Goal: Task Accomplishment & Management: Manage account settings

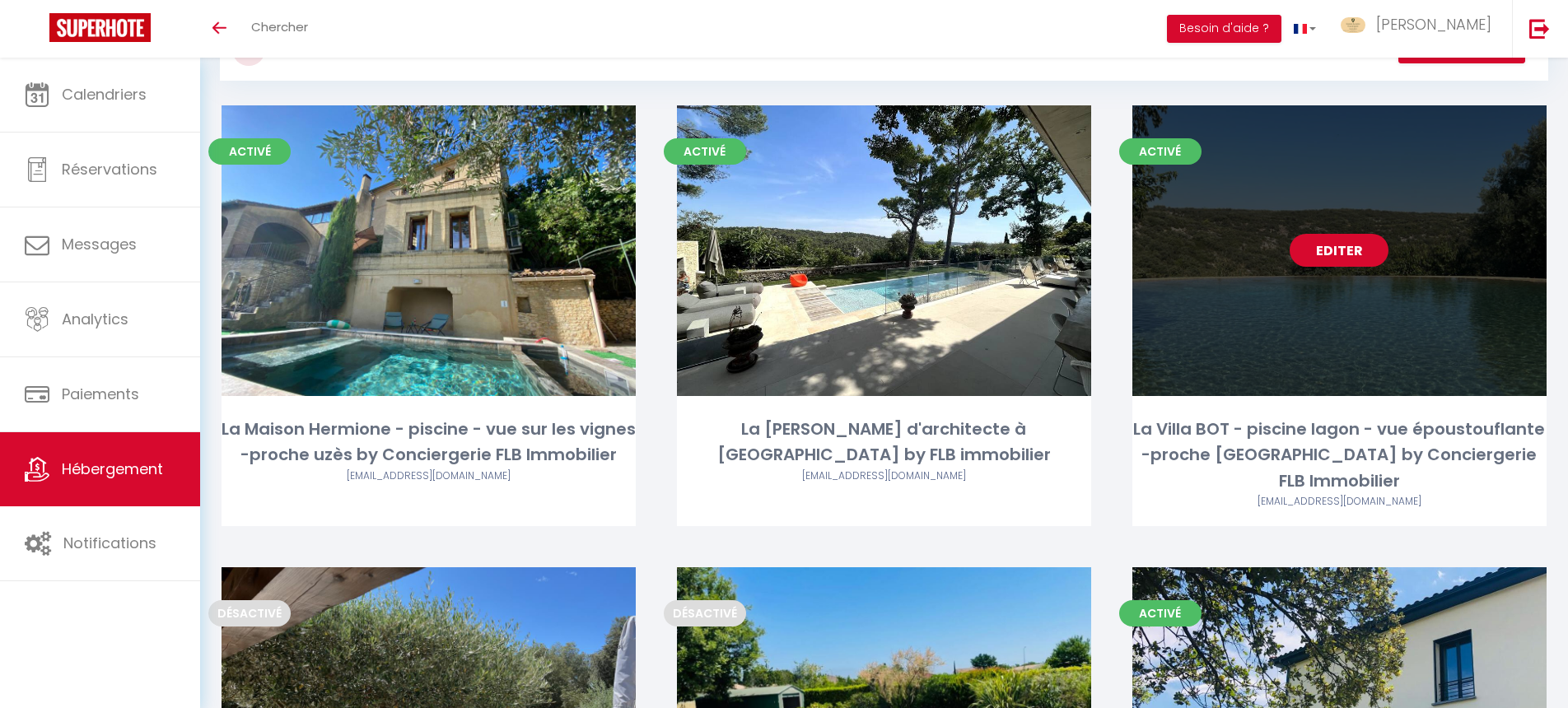
scroll to position [73, 0]
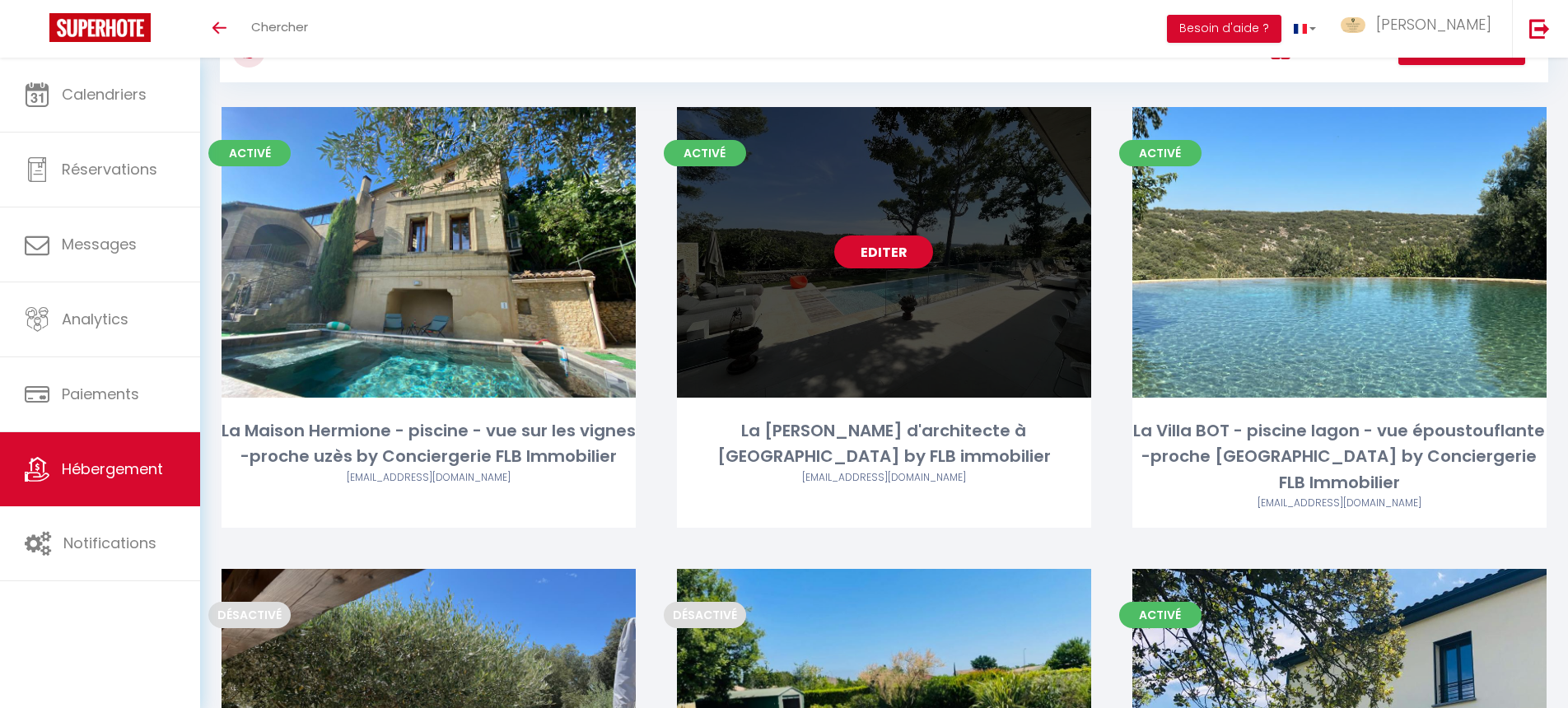
click at [960, 354] on div "Editer" at bounding box center [884, 252] width 414 height 291
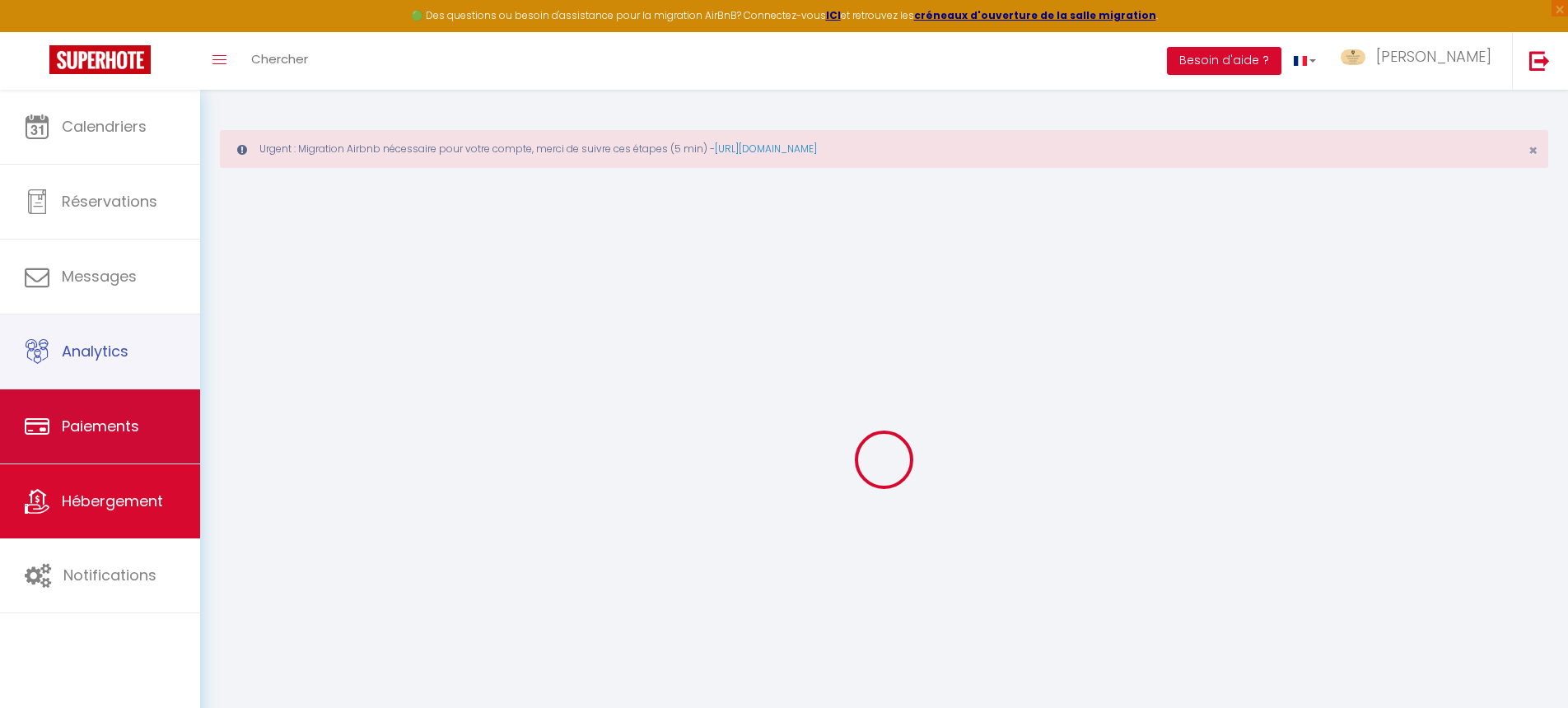
select select
checkbox input "false"
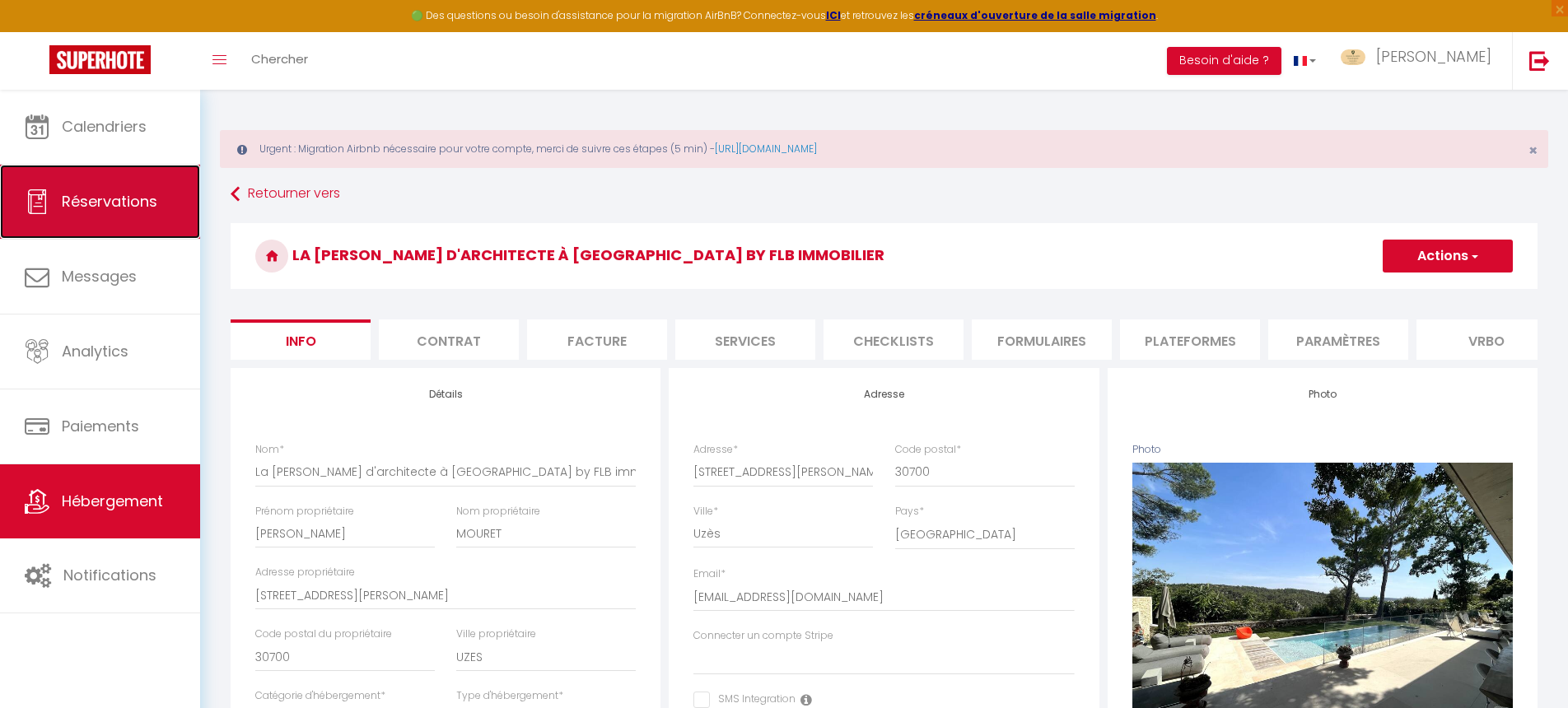
click at [117, 216] on link "Réservations" at bounding box center [100, 201] width 200 height 74
select select "not_cancelled"
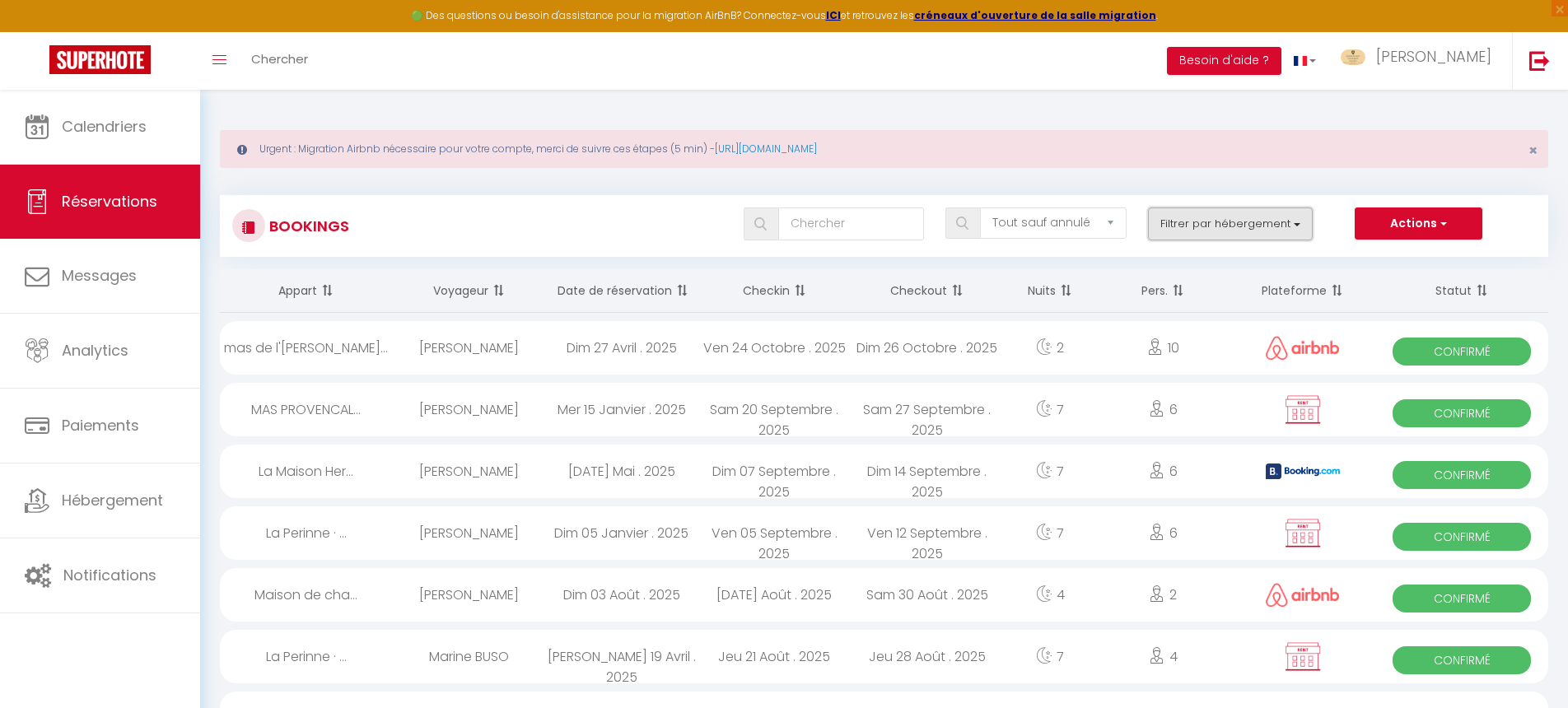
click at [1208, 226] on button "Filtrer par hébergement" at bounding box center [1229, 223] width 164 height 33
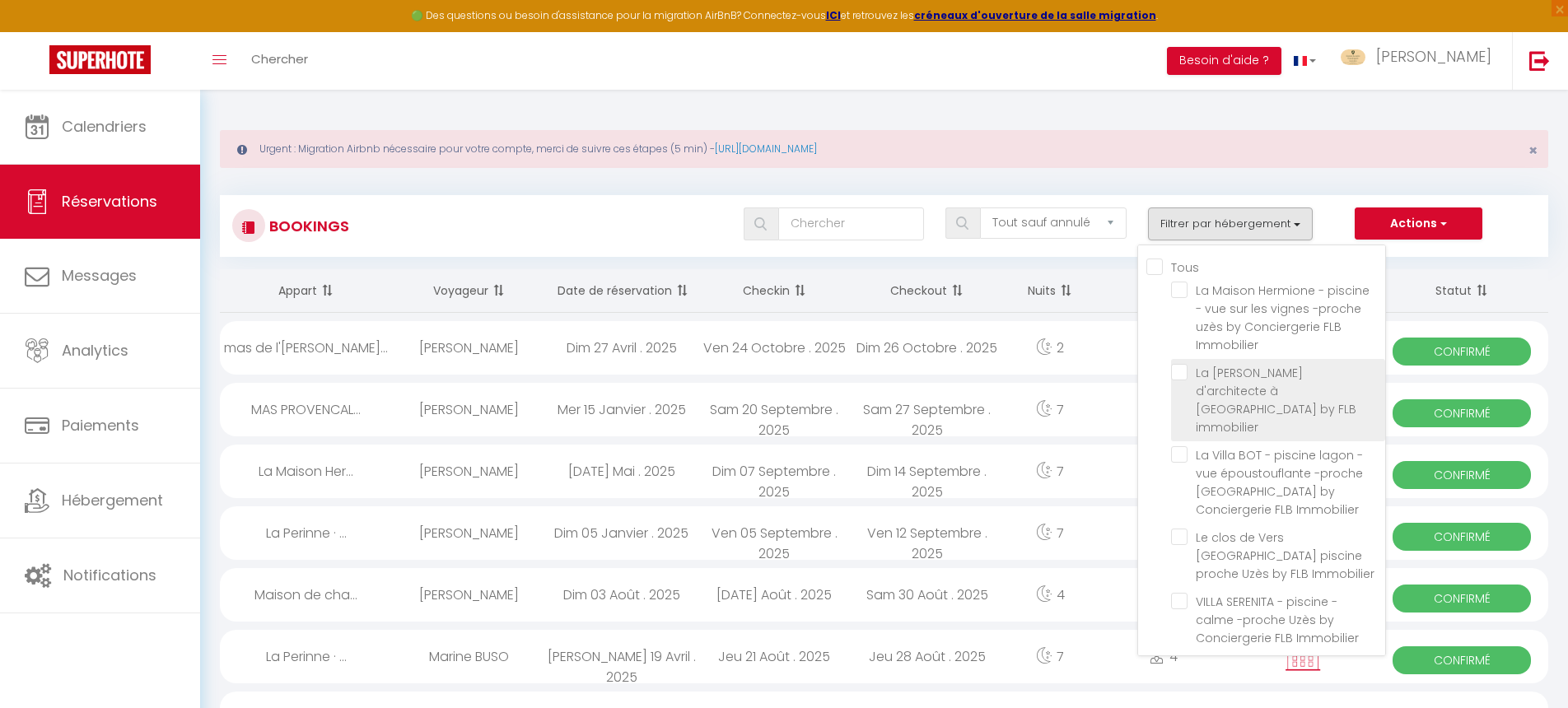
click at [1178, 368] on input "La [PERSON_NAME] d'architecte à [GEOGRAPHIC_DATA] by FLB immobilier" at bounding box center [1277, 371] width 214 height 17
checkbox input "true"
checkbox input "false"
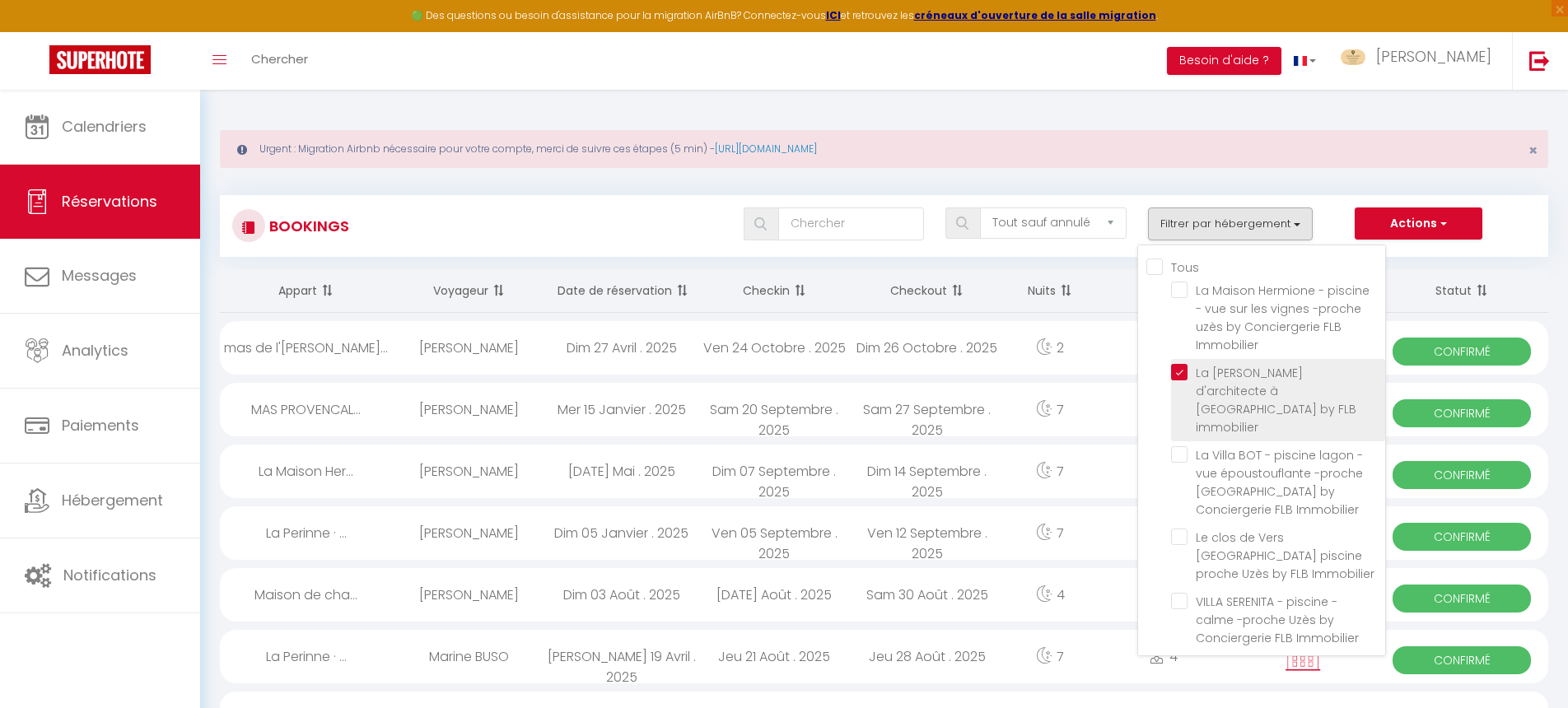
checkbox input "false"
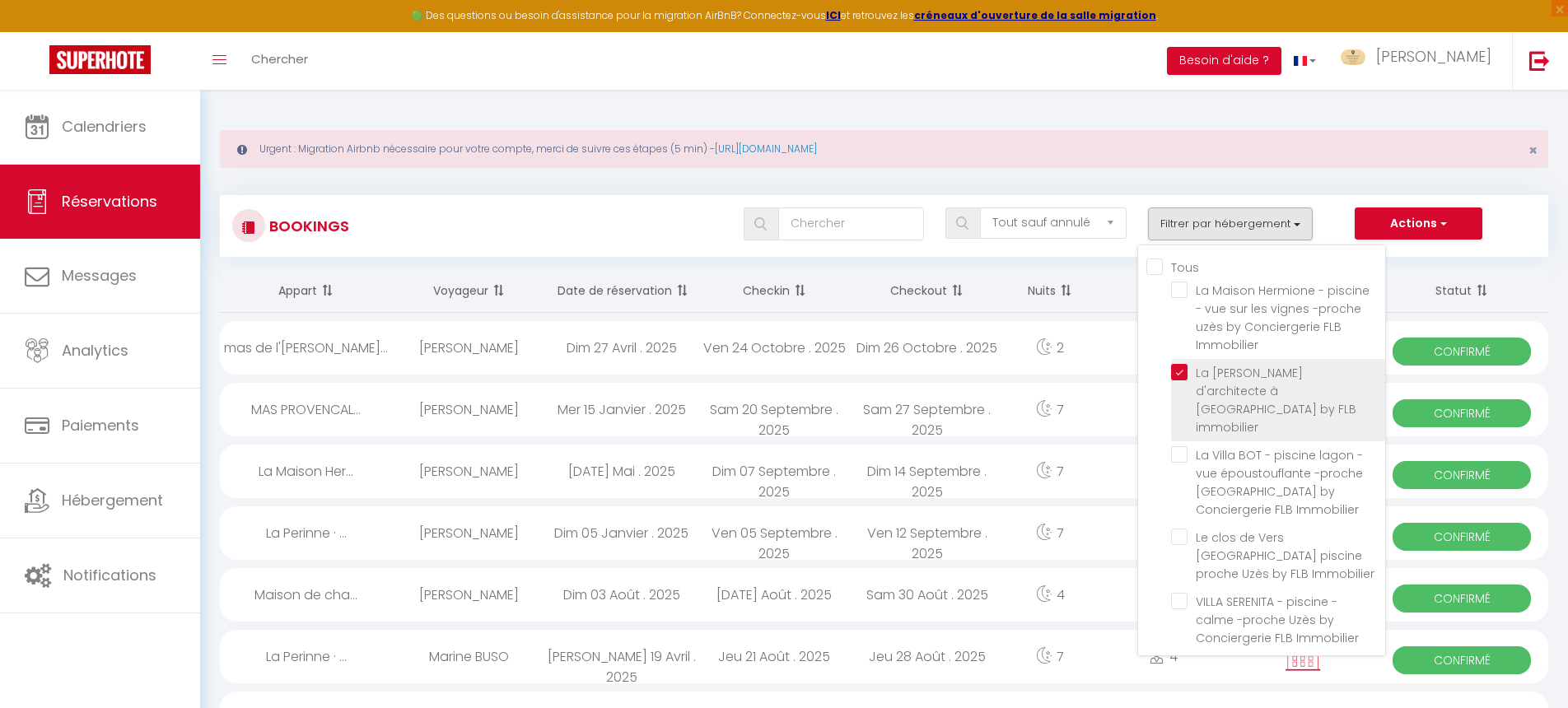
checkbox input "false"
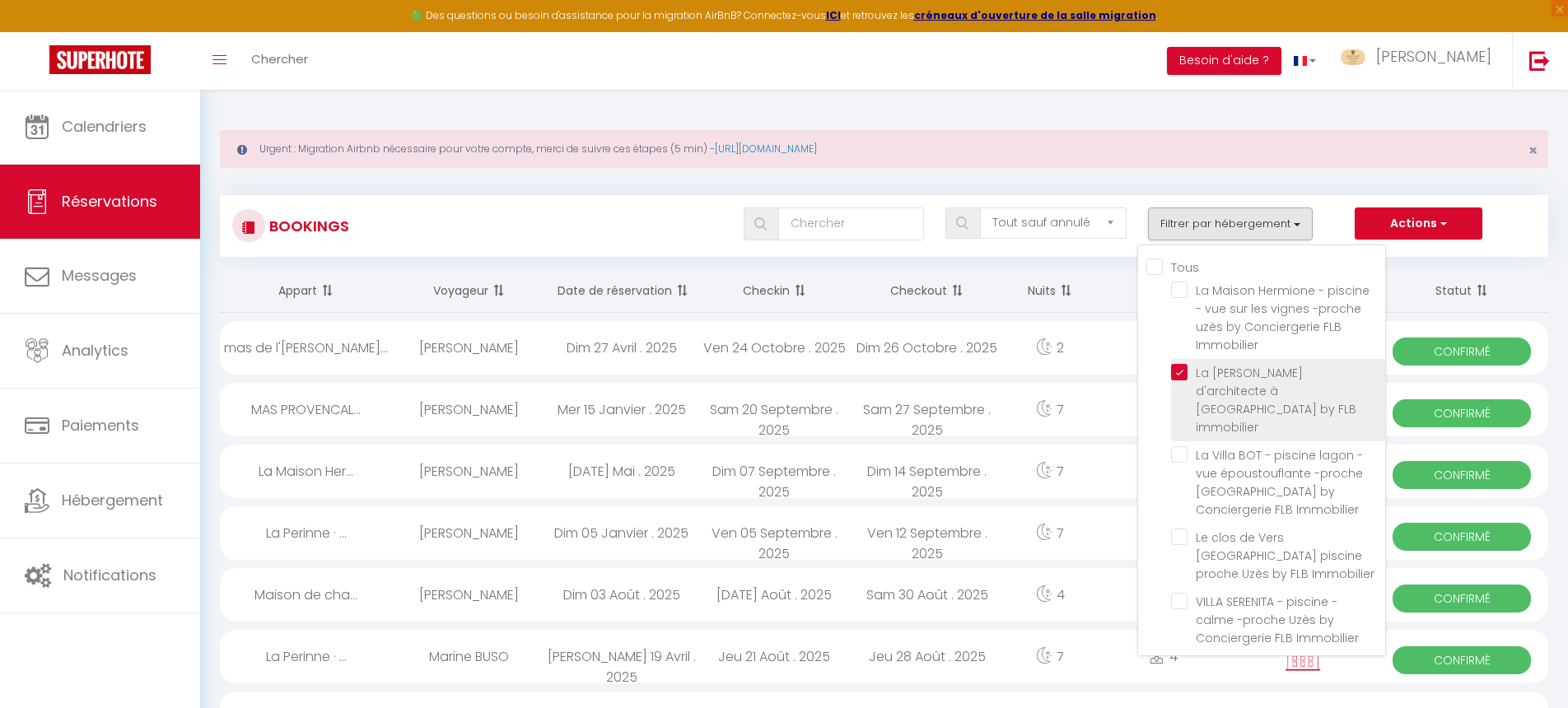
checkbox input "false"
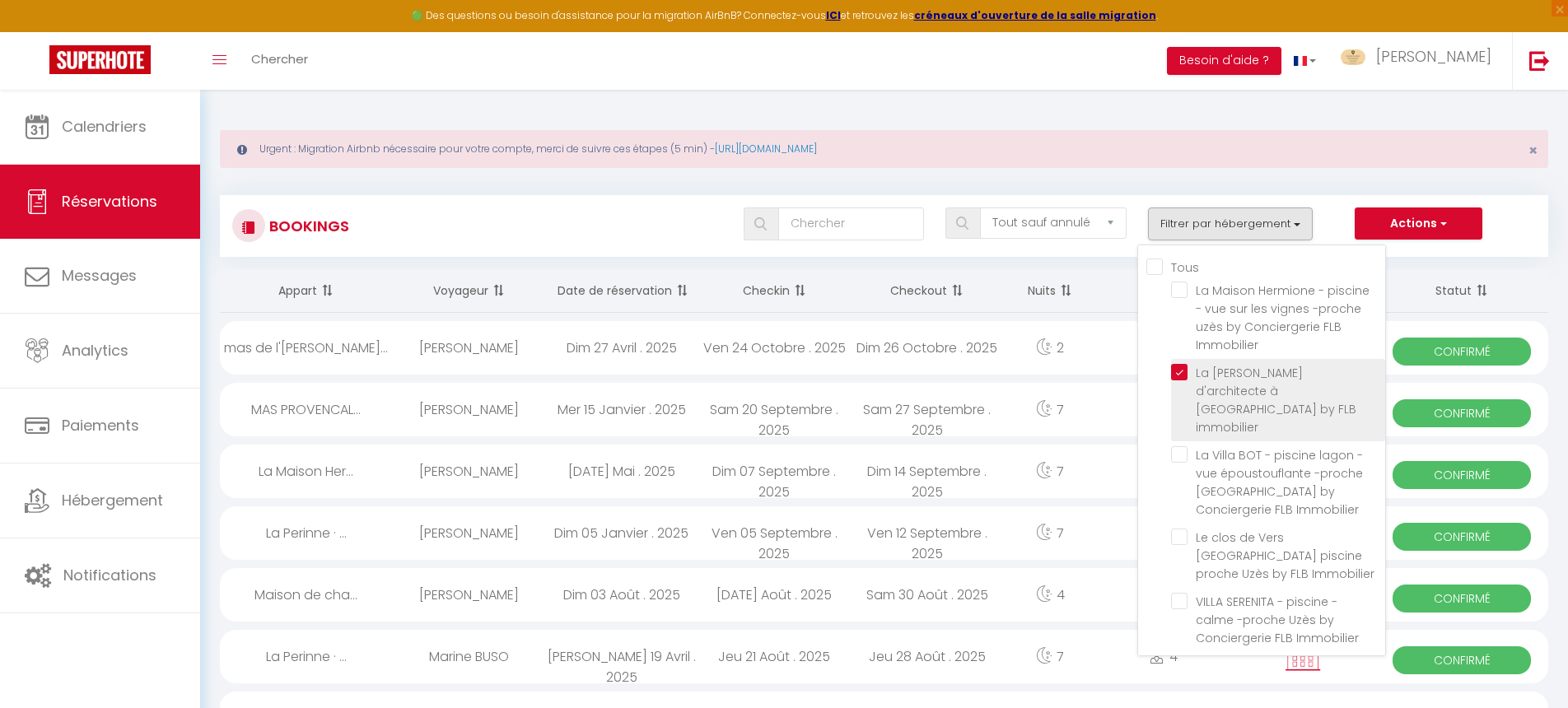
checkbox input "false"
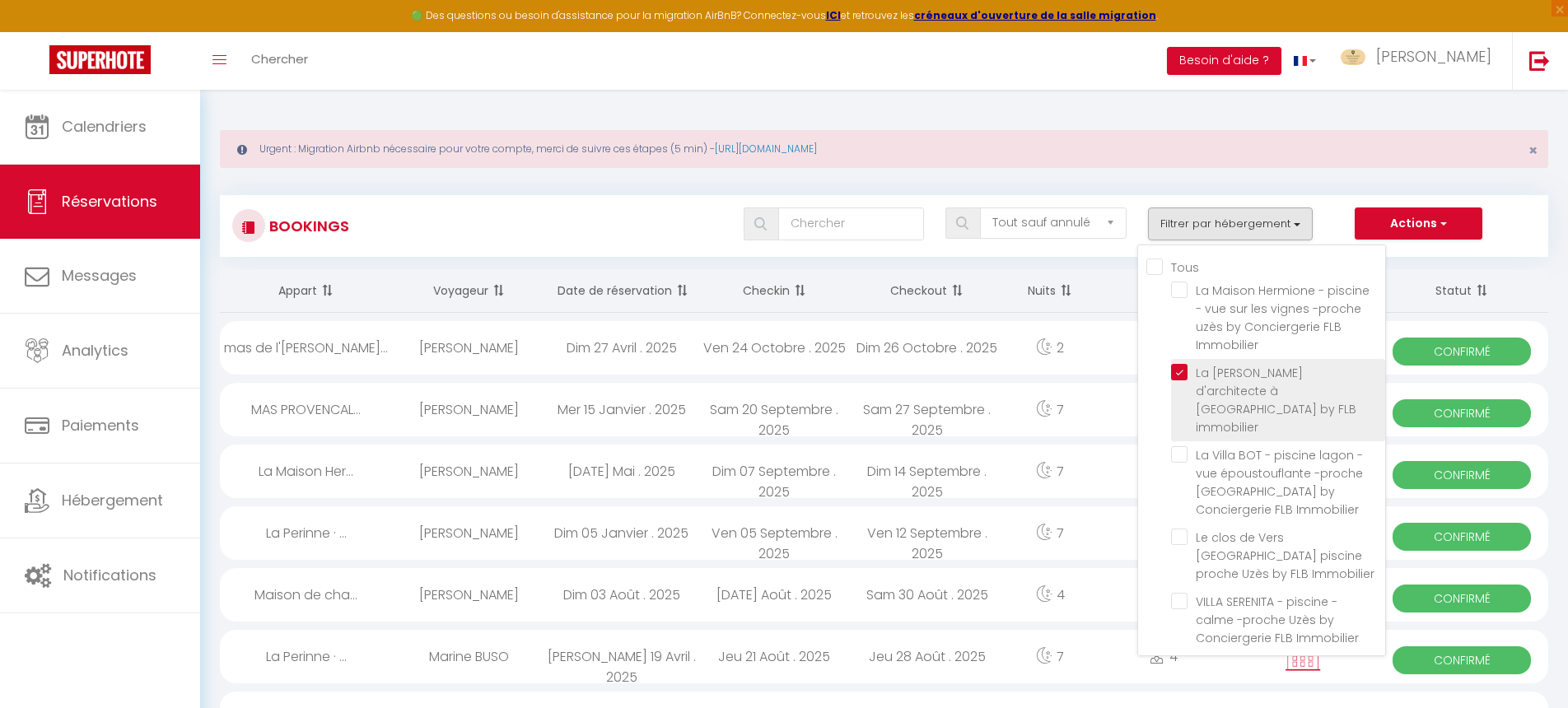
checkbox input "false"
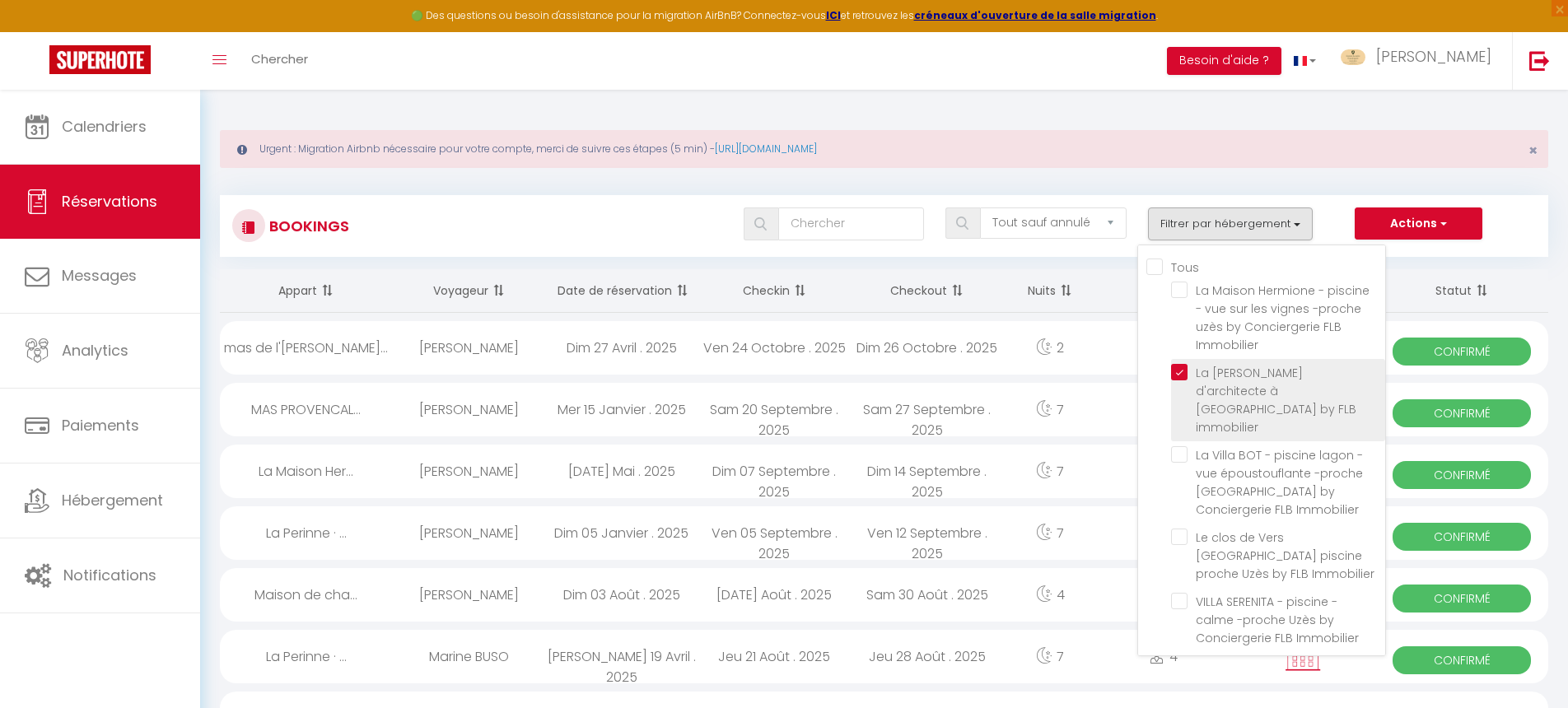
checkbox input "false"
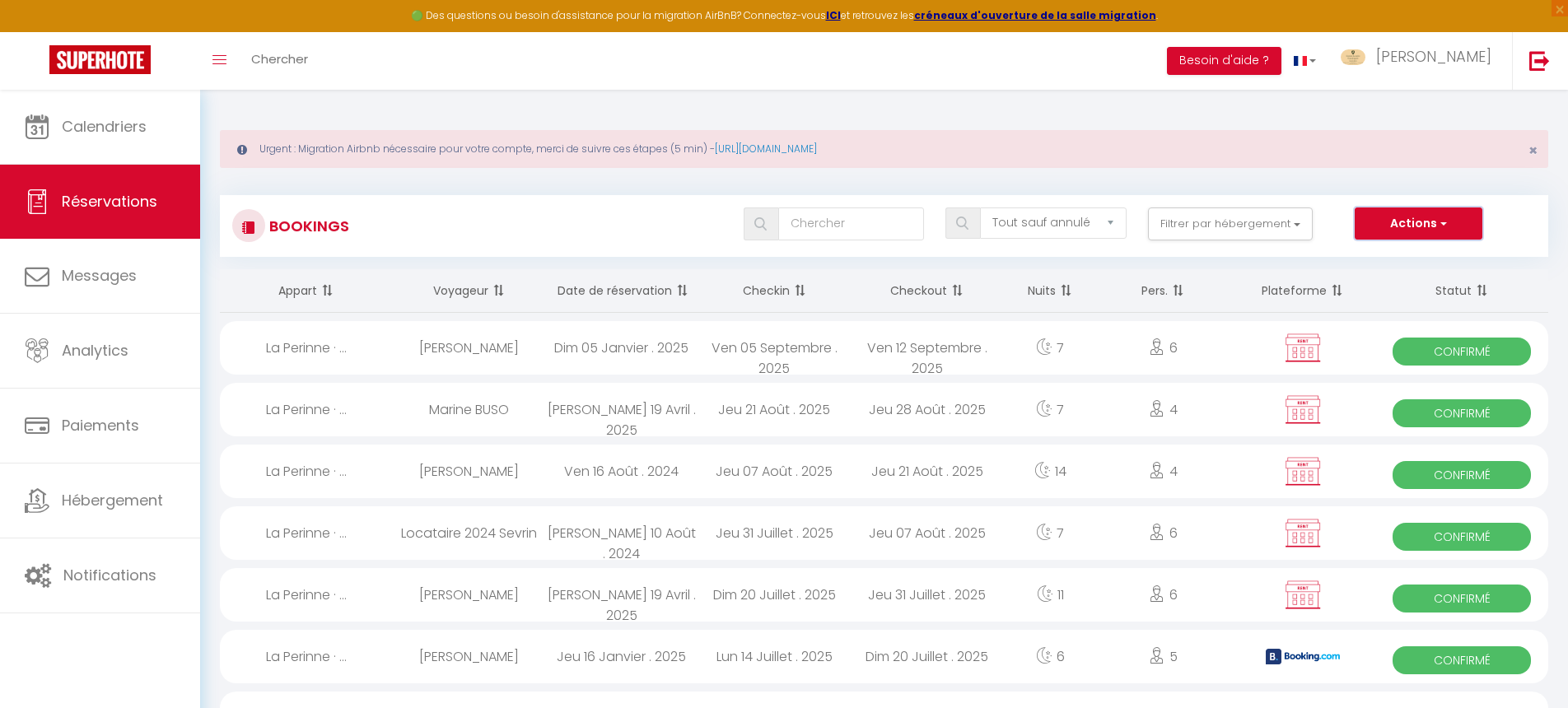
click at [1394, 226] on button "Actions" at bounding box center [1418, 223] width 127 height 33
click at [1243, 216] on button "Filtrer par hébergement" at bounding box center [1229, 223] width 164 height 33
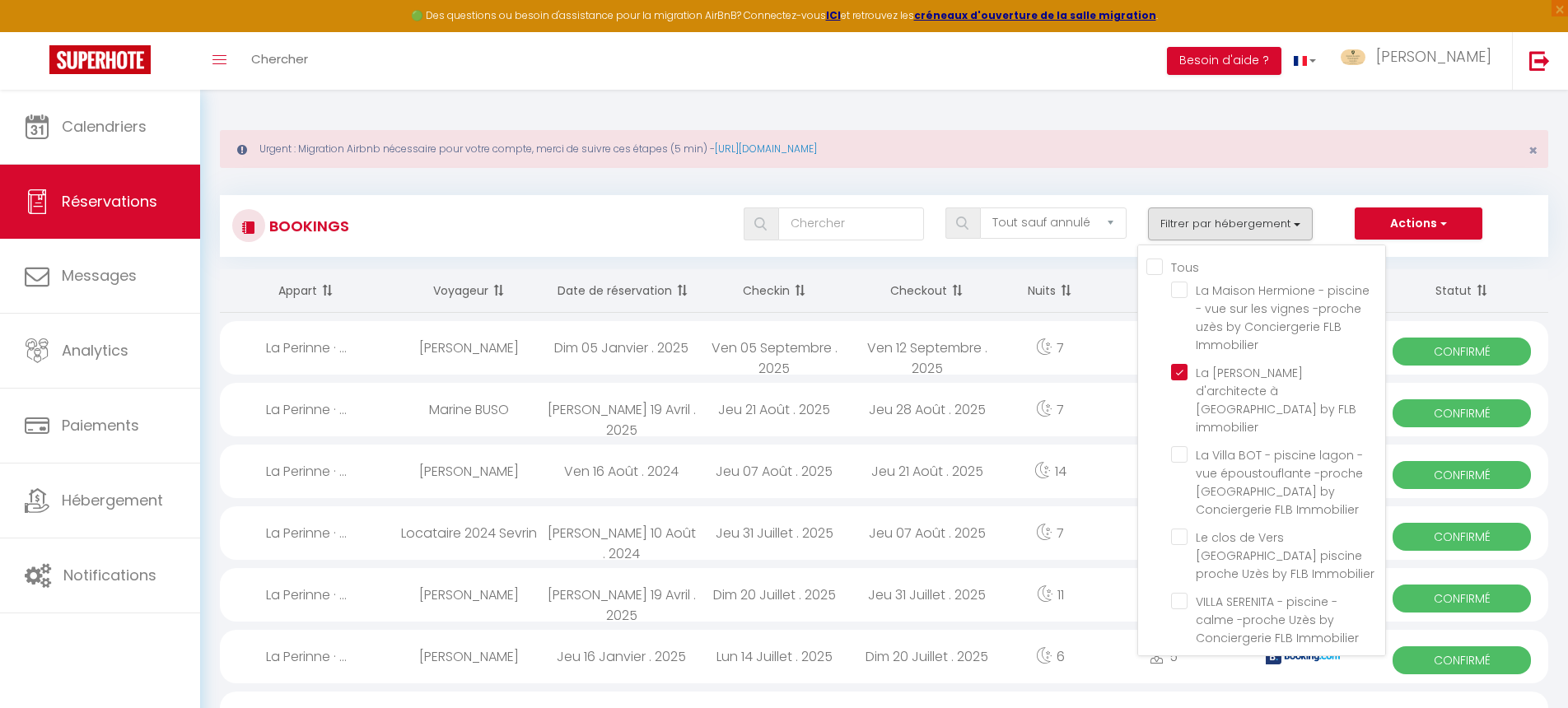
click at [894, 448] on div "Jeu 21 Août . 2025" at bounding box center [927, 471] width 153 height 54
select select "OK"
select select "0"
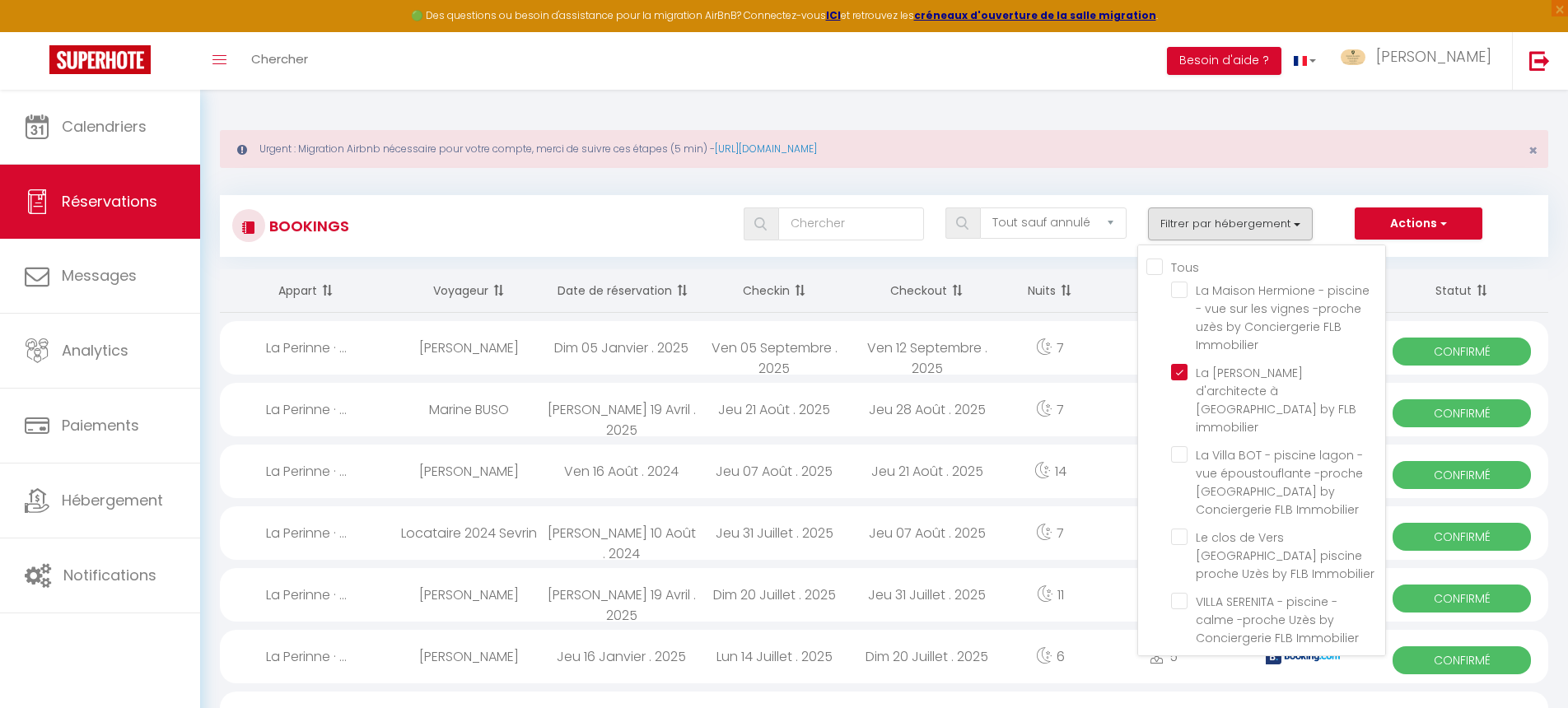
select select "1"
select select
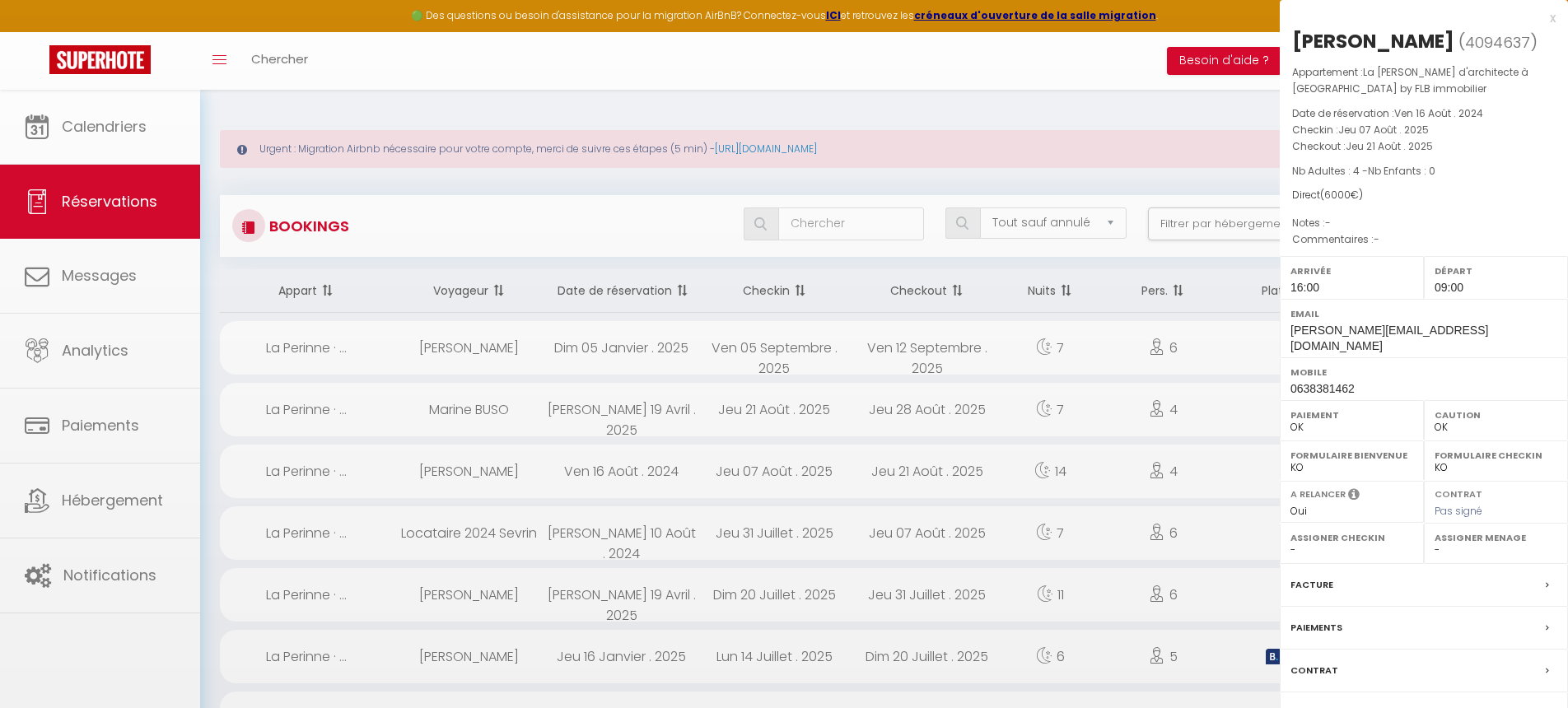
select select "23735"
select select "22545"
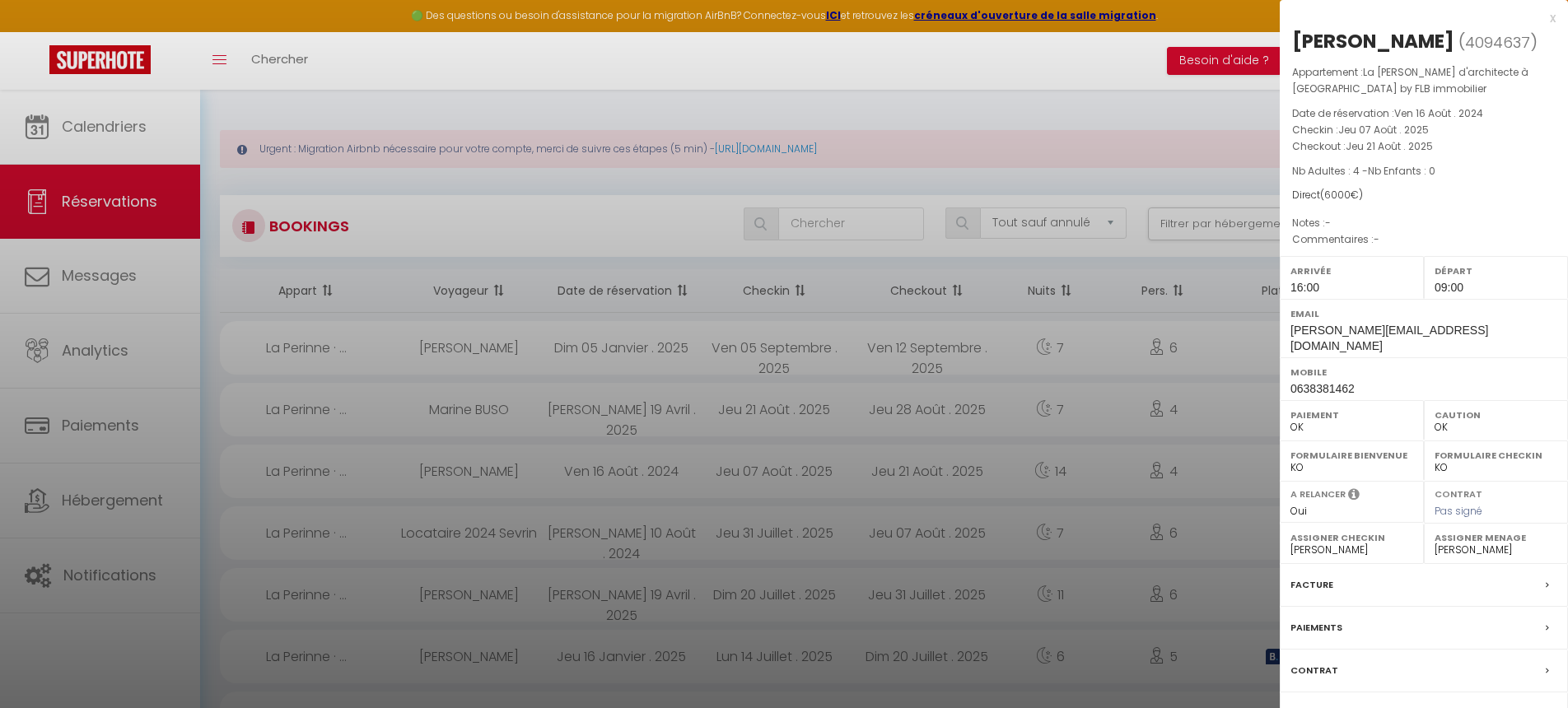
click at [1205, 411] on div at bounding box center [784, 354] width 1568 height 708
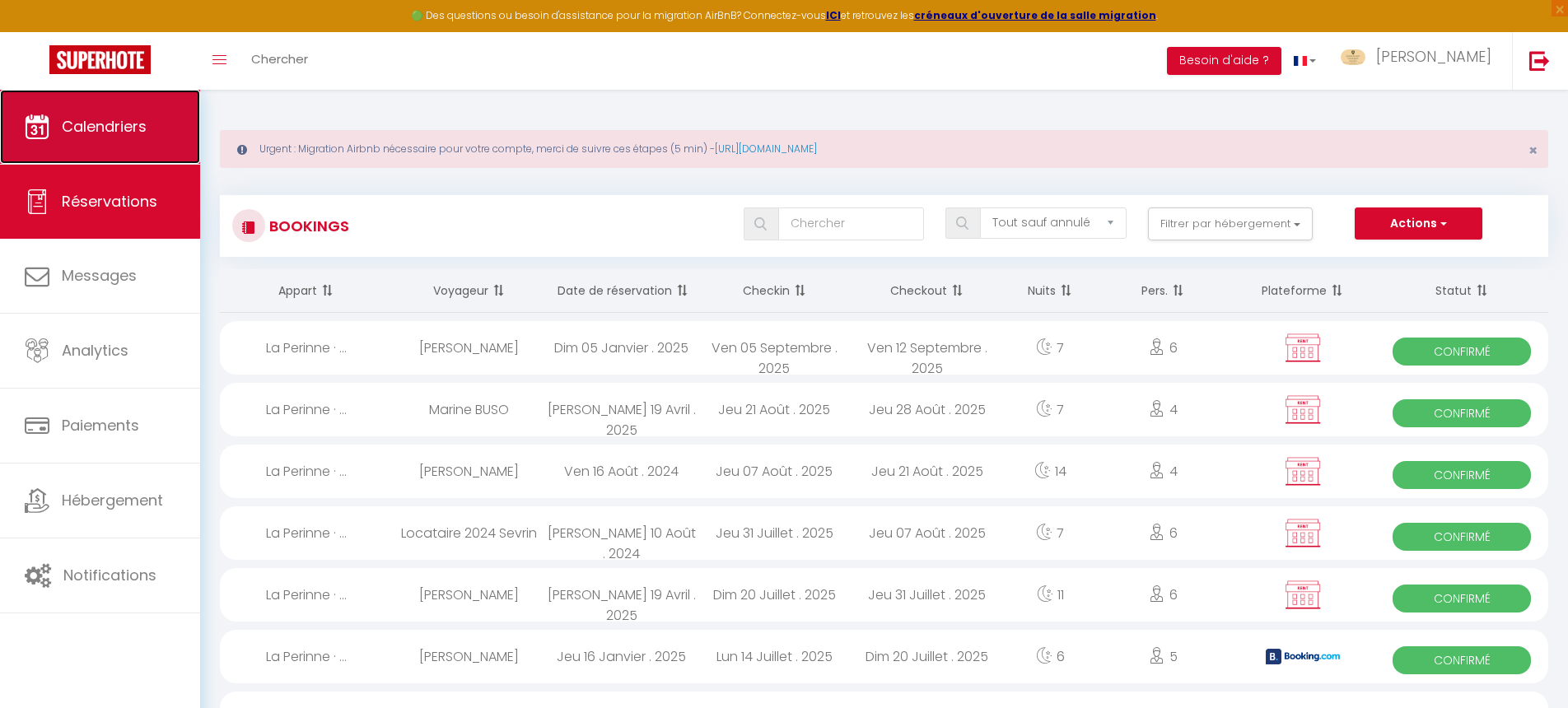
click at [125, 131] on span "Calendriers" at bounding box center [104, 126] width 85 height 21
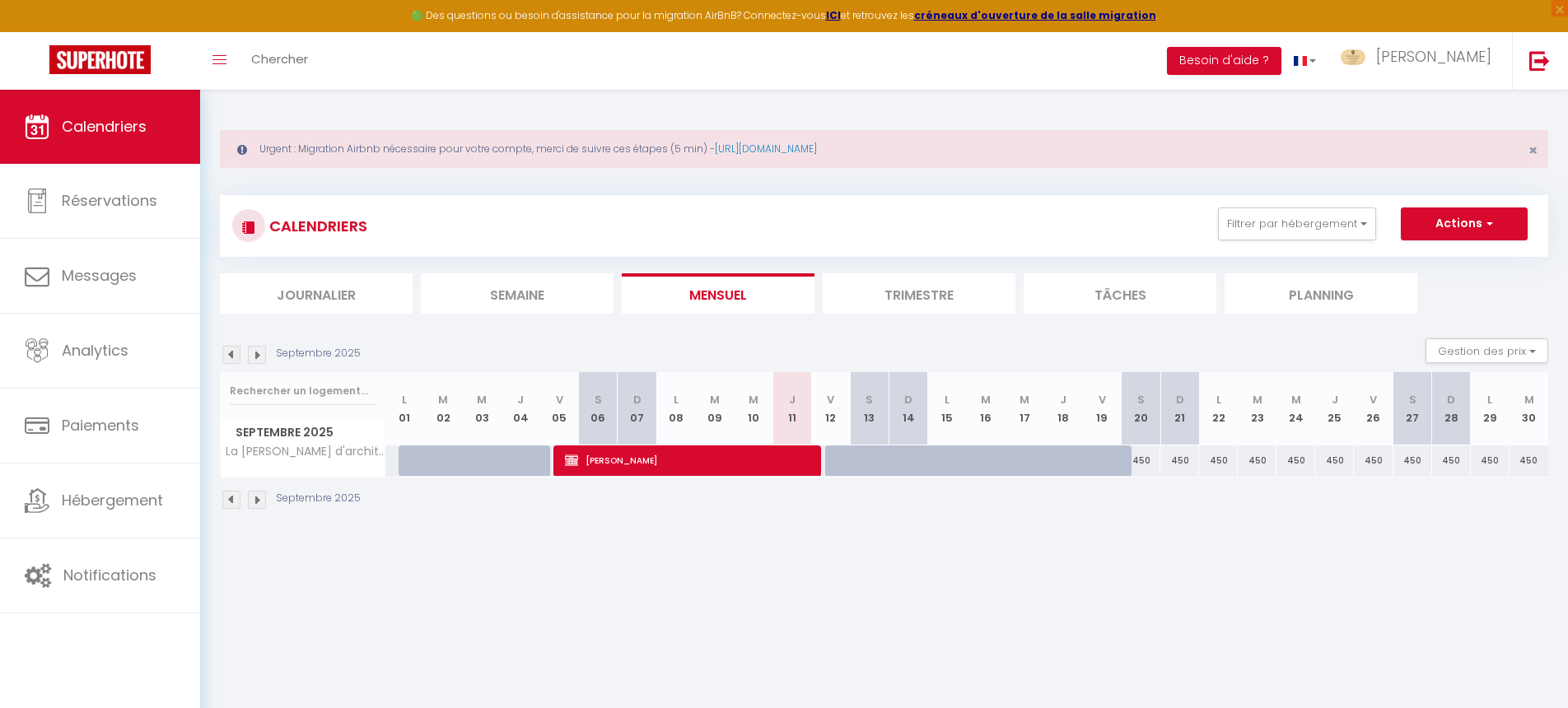
click at [235, 354] on img at bounding box center [231, 354] width 18 height 18
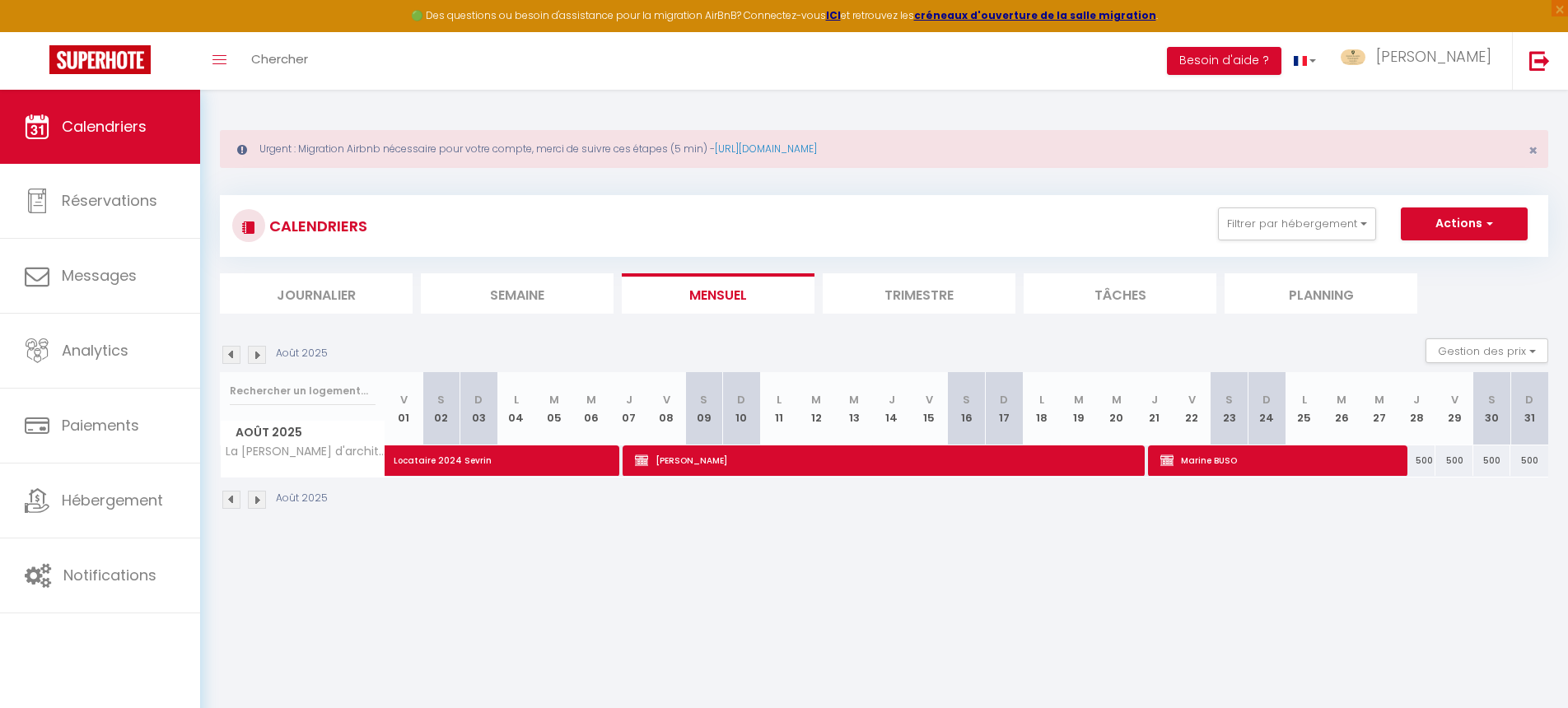
click at [235, 354] on img at bounding box center [231, 354] width 18 height 18
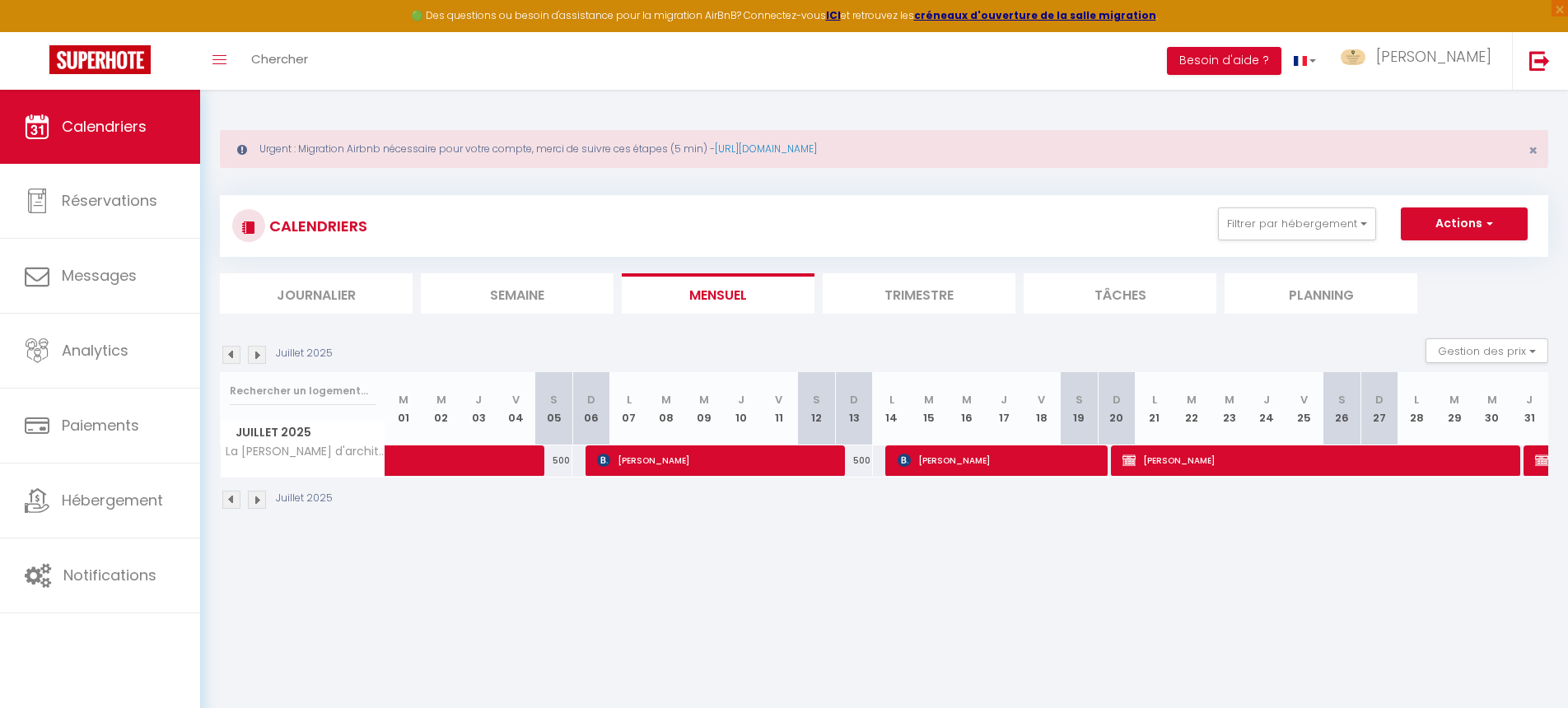
click at [227, 358] on img at bounding box center [231, 354] width 18 height 18
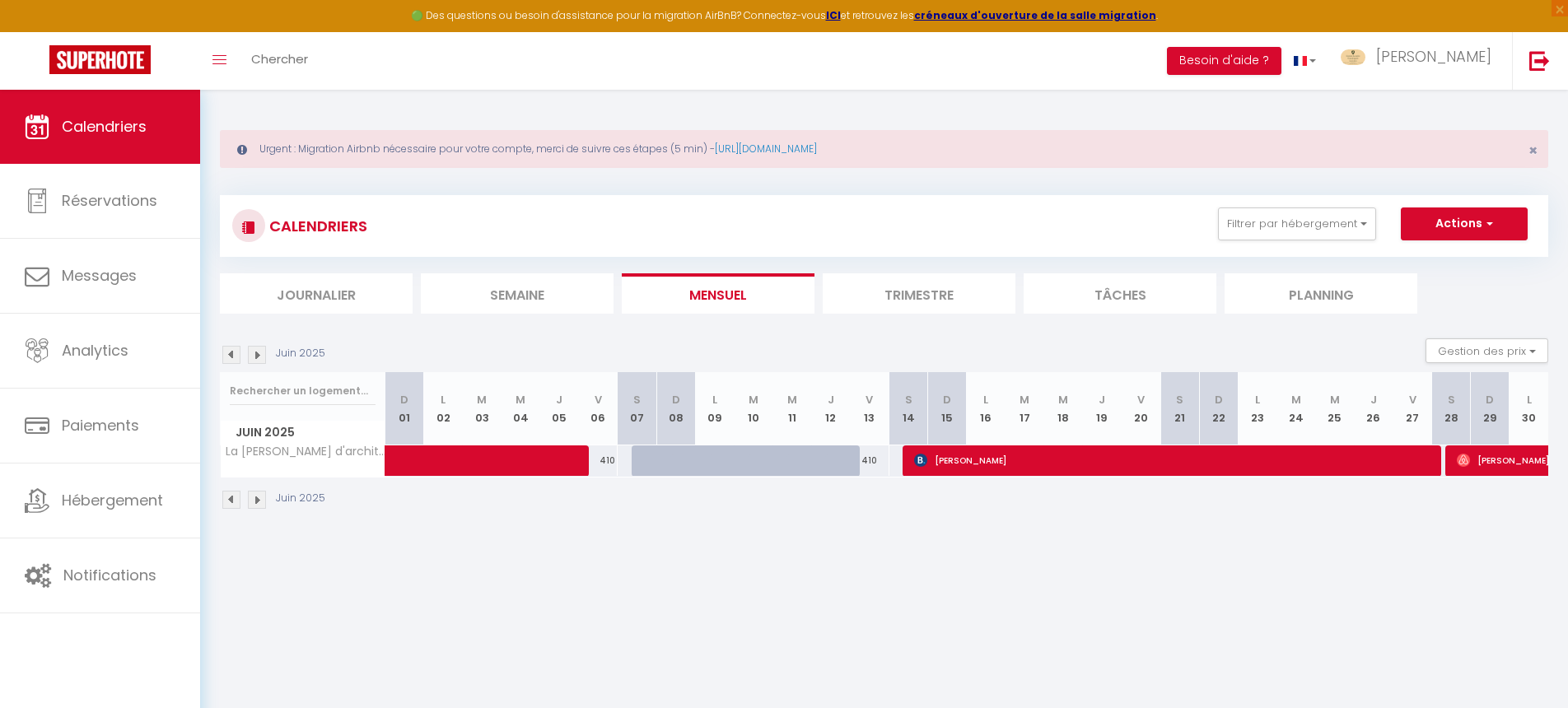
click at [696, 464] on div at bounding box center [714, 460] width 39 height 31
type input "410"
type input "Lun 09 Juin 2025"
type input "[DATE] Juin 2025"
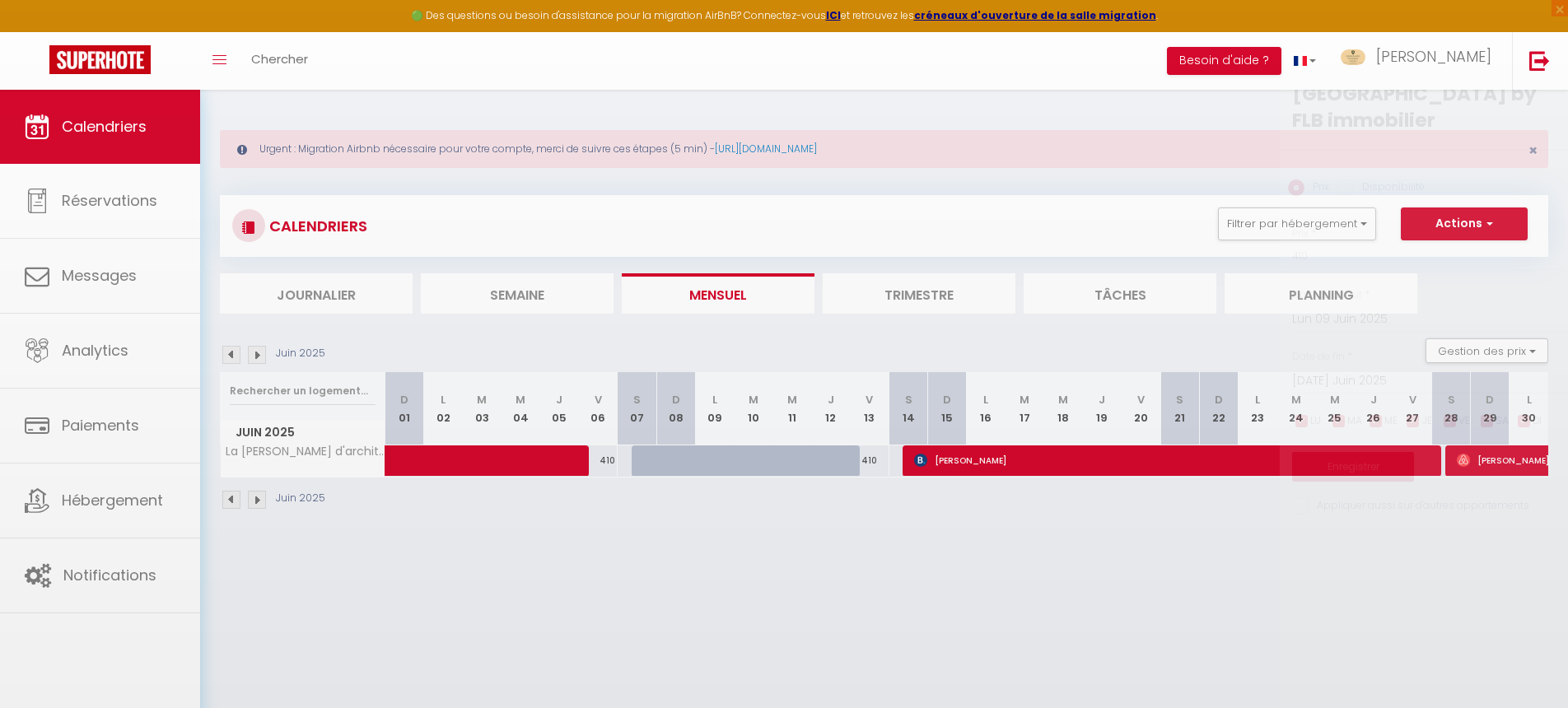
click at [696, 464] on div at bounding box center [784, 354] width 1568 height 708
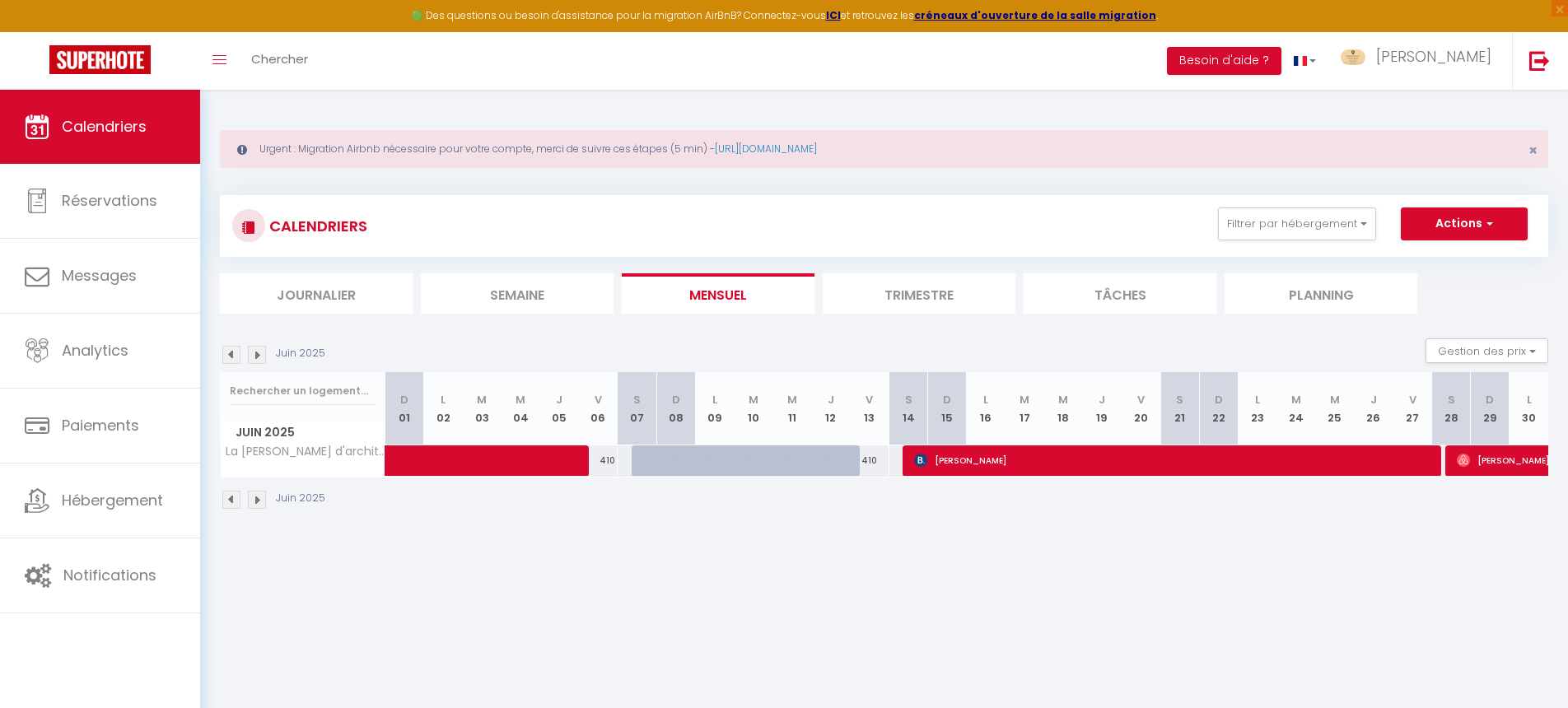
click at [696, 464] on div at bounding box center [714, 460] width 39 height 31
type input "410"
type input "Lun 09 Juin 2025"
type input "[DATE] Juin 2025"
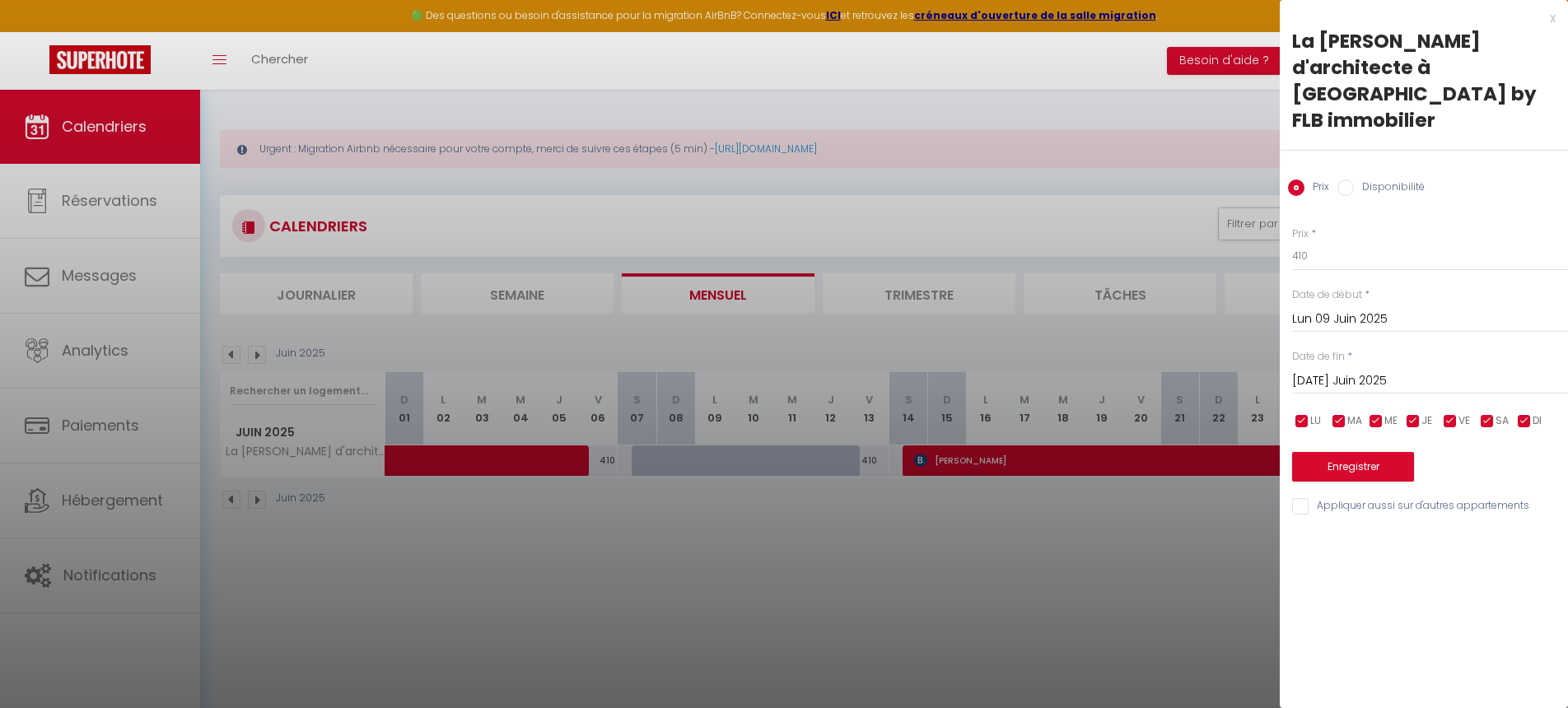
click at [775, 604] on div at bounding box center [784, 354] width 1568 height 708
